Goal: Find specific page/section: Find specific page/section

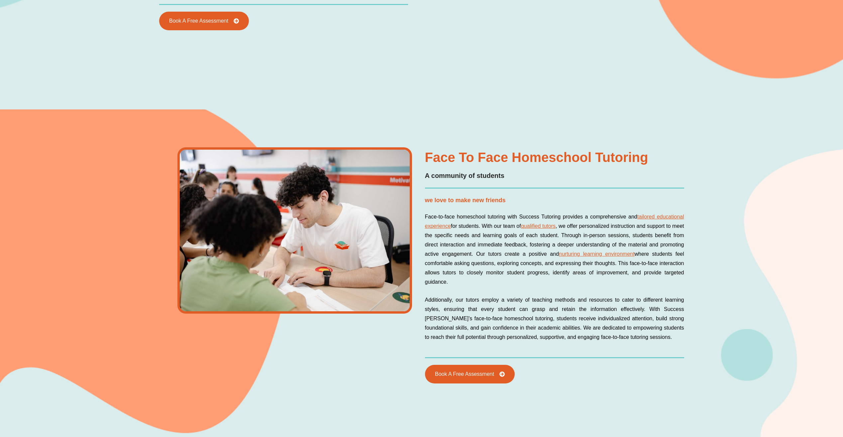
scroll to position [1263, 0]
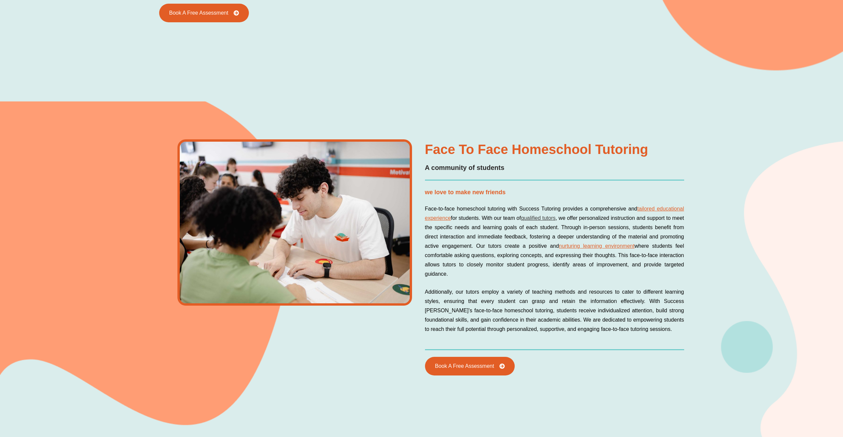
click at [554, 216] on link "qualified tutors" at bounding box center [538, 218] width 35 height 6
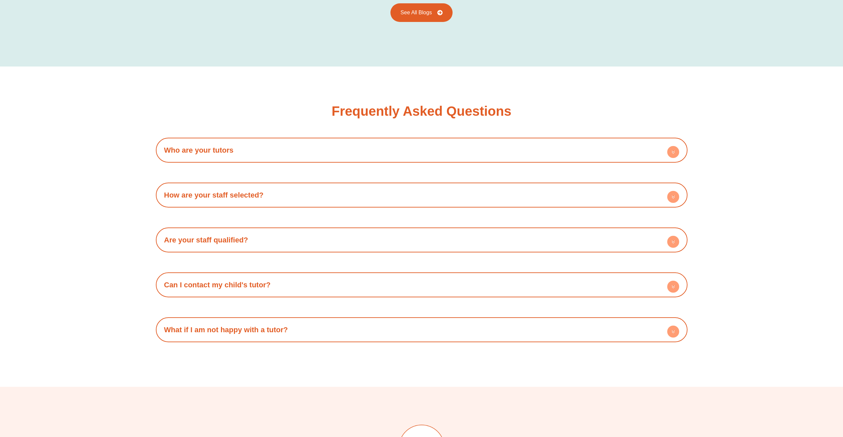
scroll to position [1329, 0]
click at [669, 145] on circle at bounding box center [673, 151] width 12 height 12
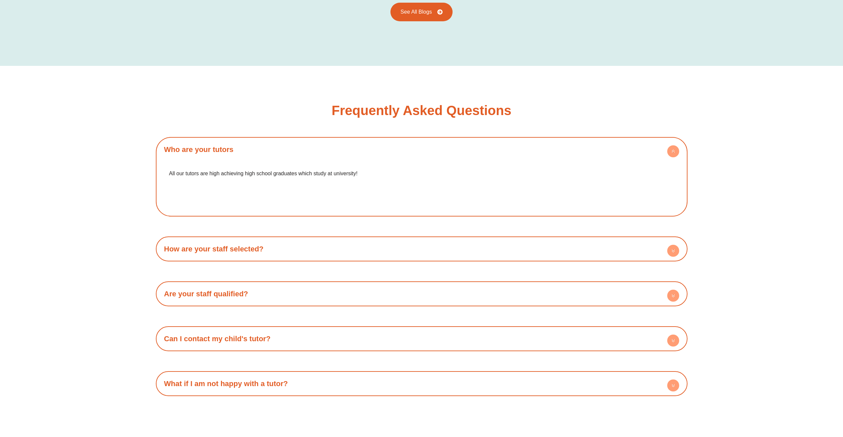
click at [672, 245] on circle at bounding box center [673, 251] width 12 height 12
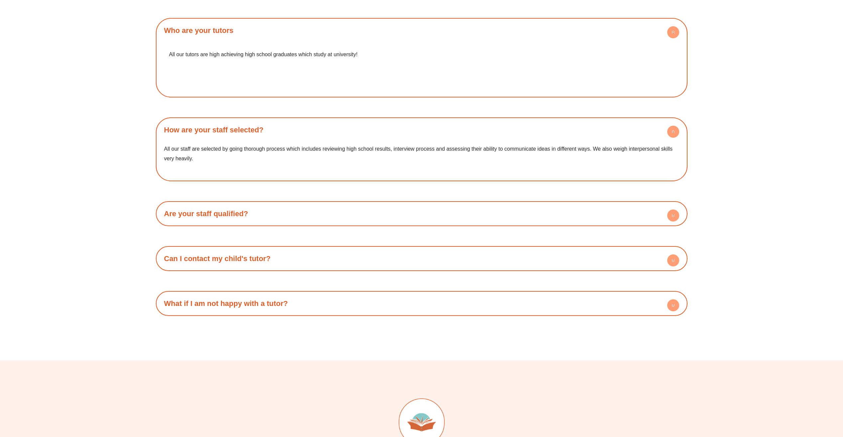
scroll to position [1462, 0]
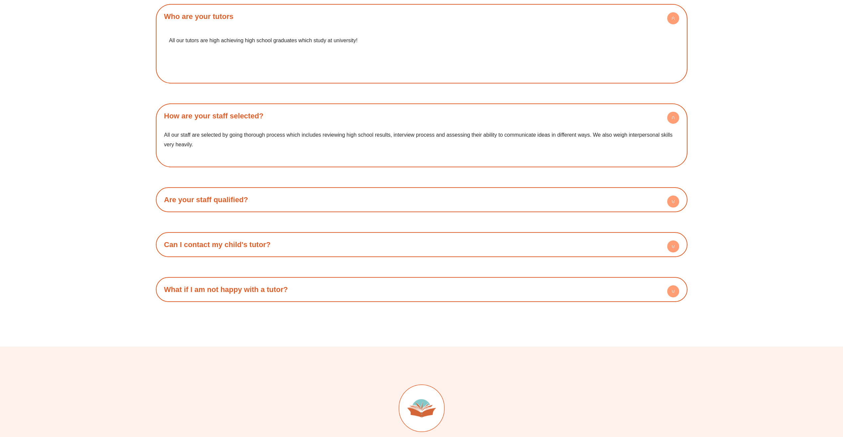
click at [674, 195] on circle at bounding box center [673, 201] width 12 height 12
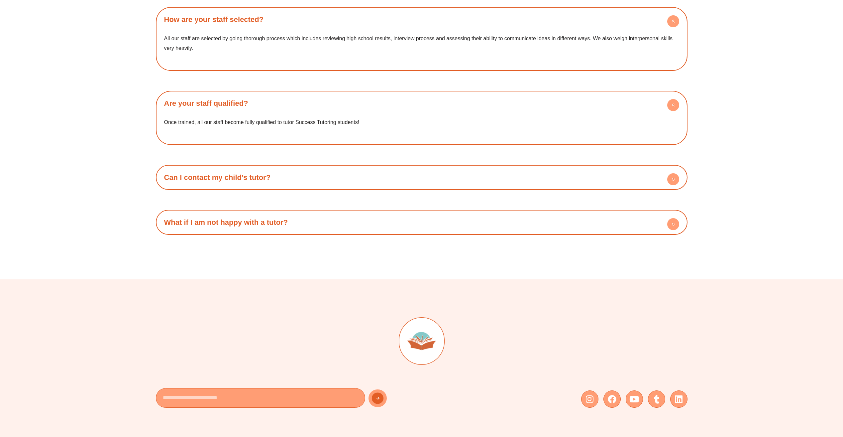
scroll to position [1562, 0]
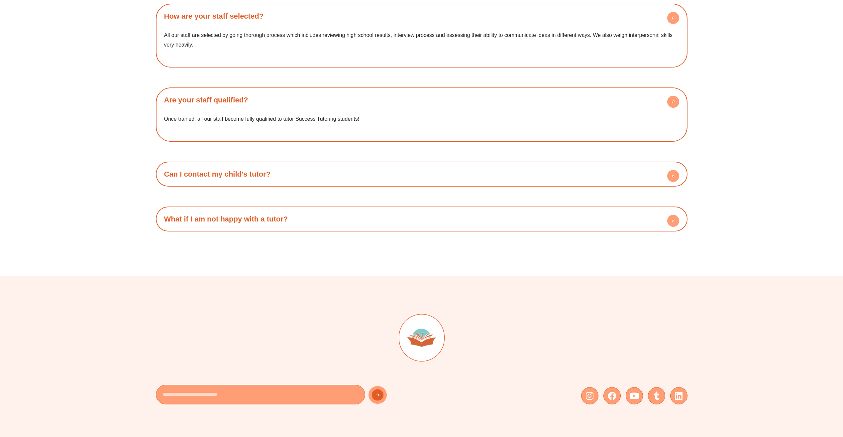
click at [670, 170] on circle at bounding box center [673, 176] width 12 height 12
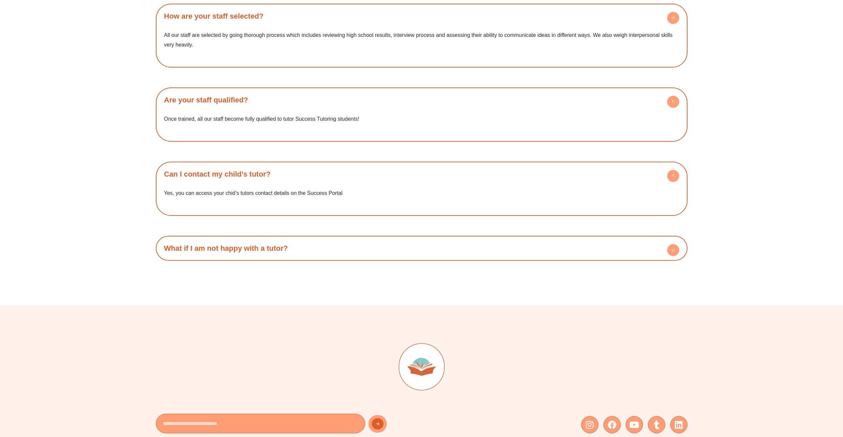
click at [675, 244] on circle at bounding box center [673, 250] width 12 height 12
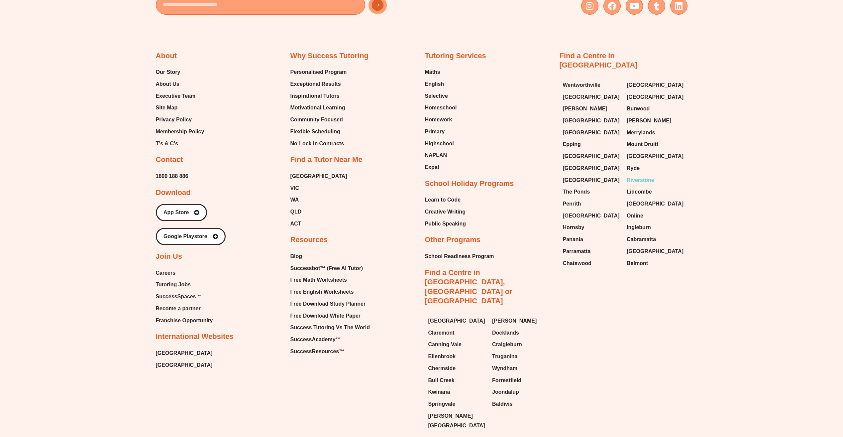
scroll to position [2027, 0]
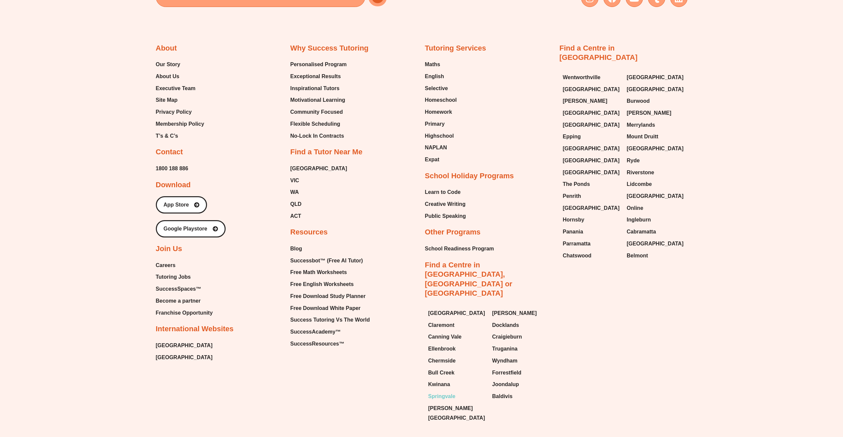
click at [448, 391] on span "Springvale" at bounding box center [441, 396] width 27 height 10
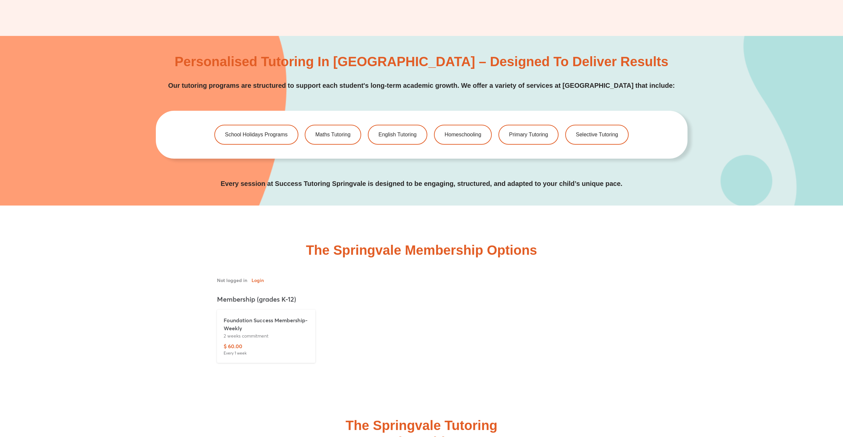
scroll to position [2027, 0]
click at [537, 132] on span "Primary Tutoring" at bounding box center [528, 135] width 41 height 6
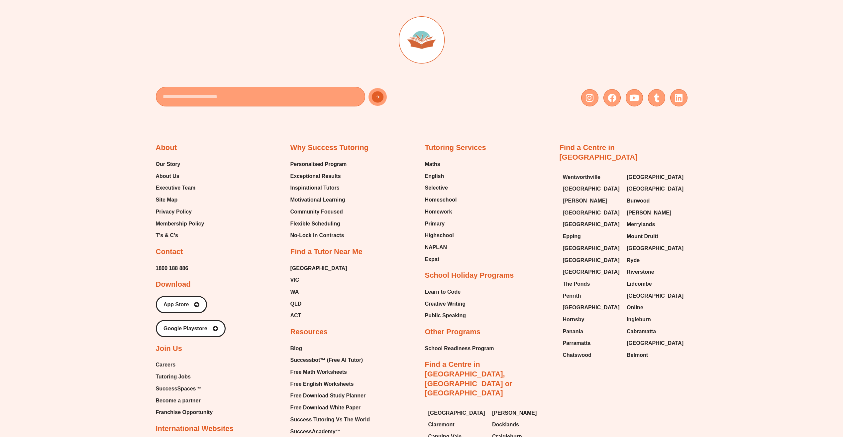
scroll to position [2317, 0]
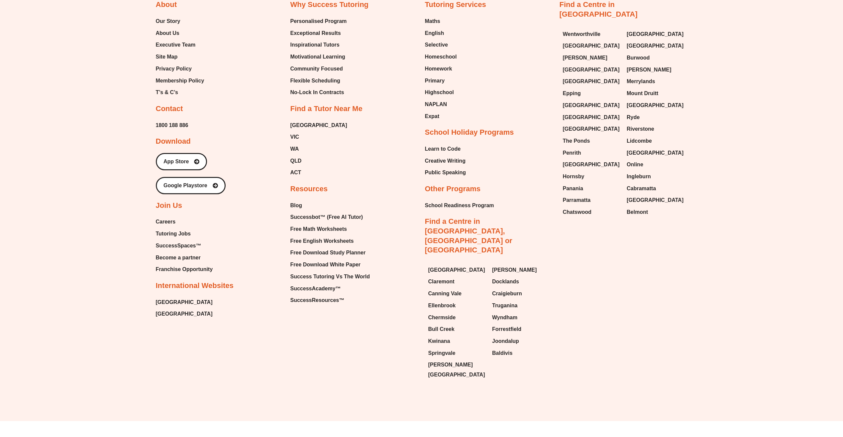
click at [174, 233] on span "Tutoring Jobs" at bounding box center [173, 234] width 35 height 10
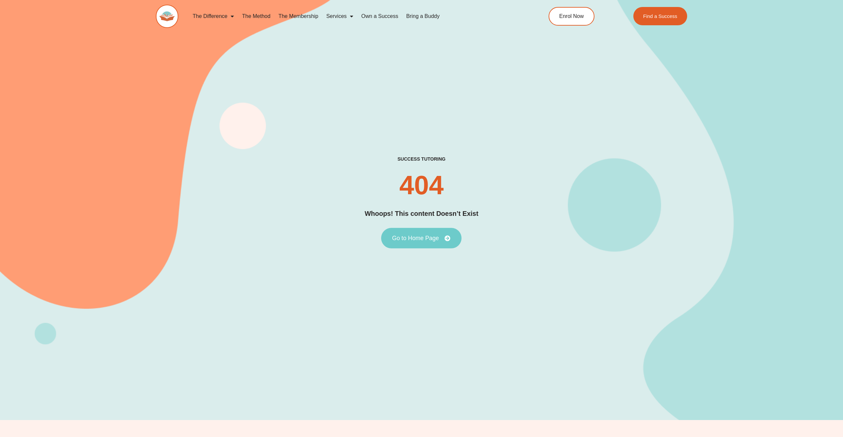
click at [411, 240] on span "Go to Home Page" at bounding box center [415, 238] width 47 height 6
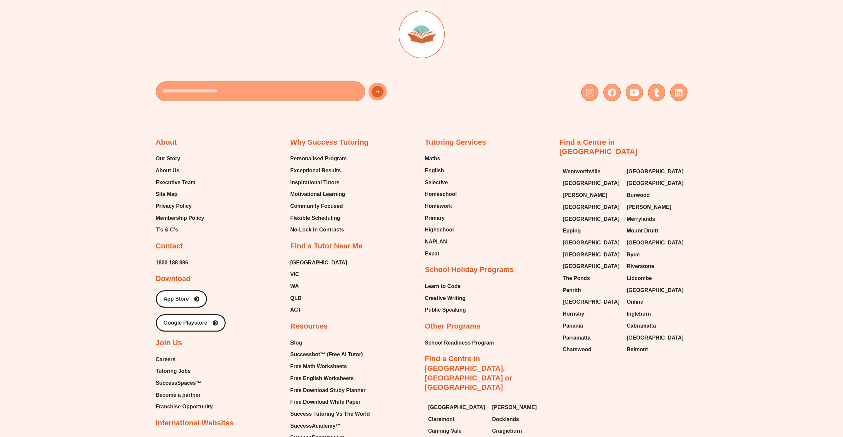
scroll to position [3123, 0]
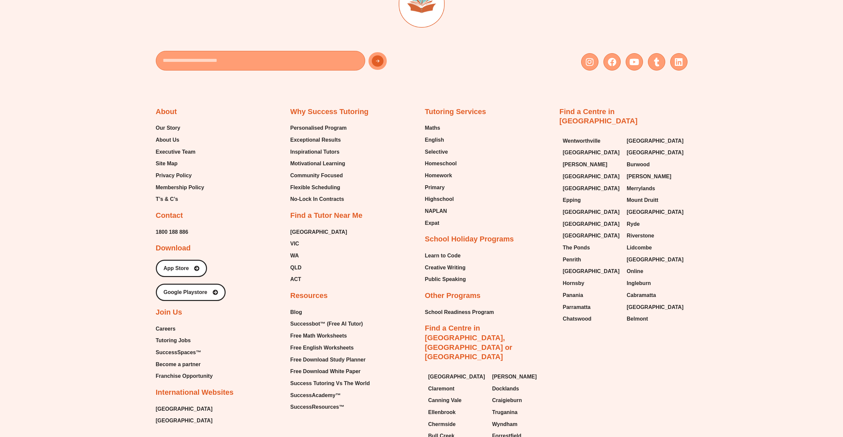
click at [167, 324] on span "Careers" at bounding box center [166, 329] width 20 height 10
